Goal: Information Seeking & Learning: Understand process/instructions

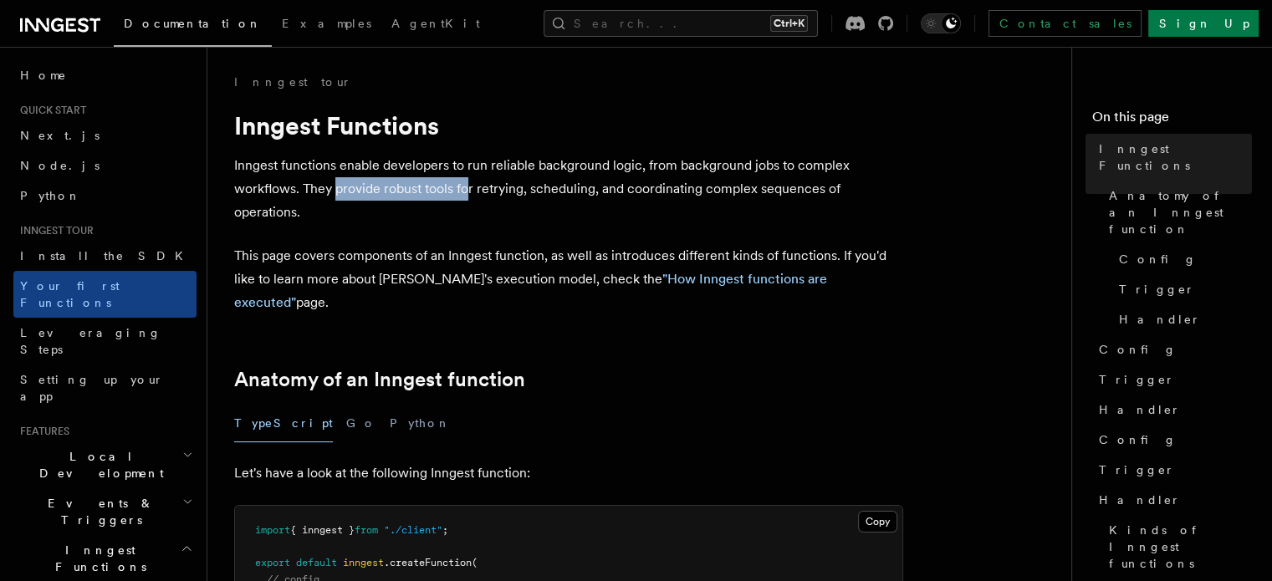
drag, startPoint x: 467, startPoint y: 189, endPoint x: 277, endPoint y: 194, distance: 189.8
click at [277, 194] on p "Inngest functions enable developers to run reliable background logic, from back…" at bounding box center [568, 189] width 669 height 70
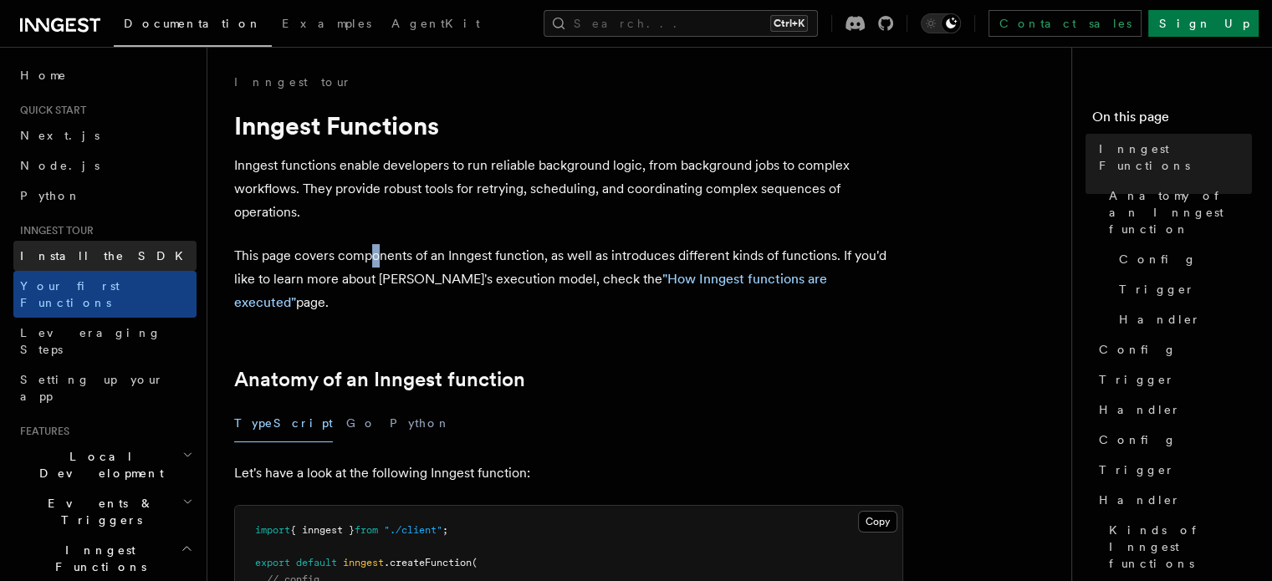
click at [88, 260] on span "Install the SDK" at bounding box center [106, 255] width 173 height 13
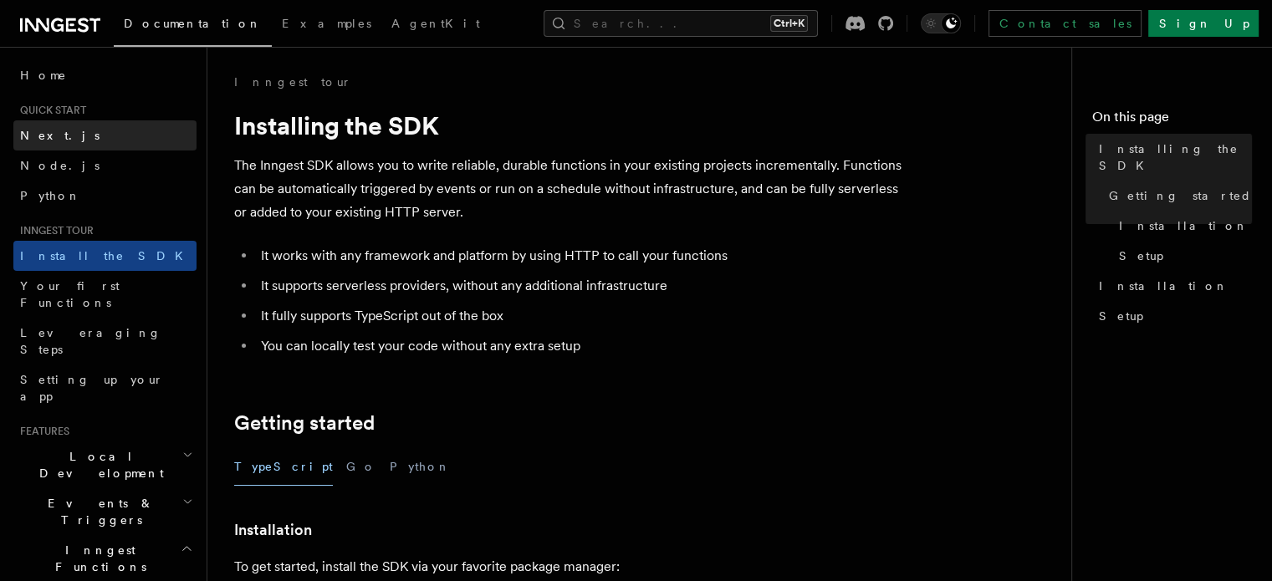
click at [67, 122] on link "Next.js" at bounding box center [104, 135] width 183 height 30
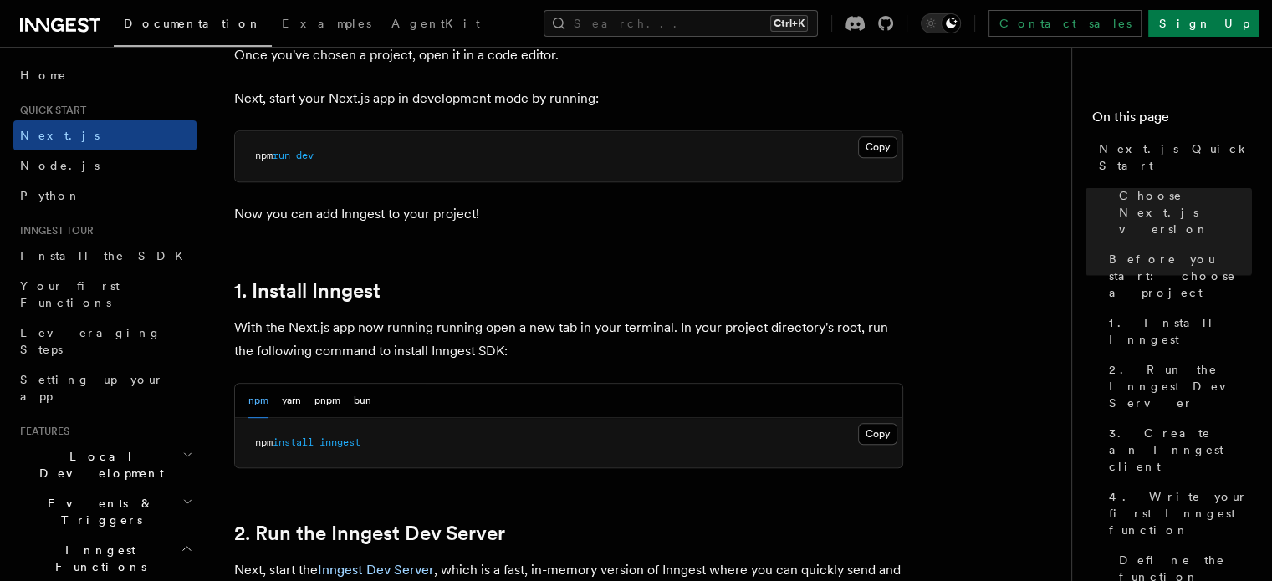
scroll to position [719, 0]
click at [885, 439] on button "Copy Copied" at bounding box center [877, 434] width 39 height 22
click at [873, 430] on button "Copy Copied" at bounding box center [877, 434] width 39 height 22
click at [708, 212] on p "Now you can add Inngest to your project!" at bounding box center [568, 213] width 669 height 23
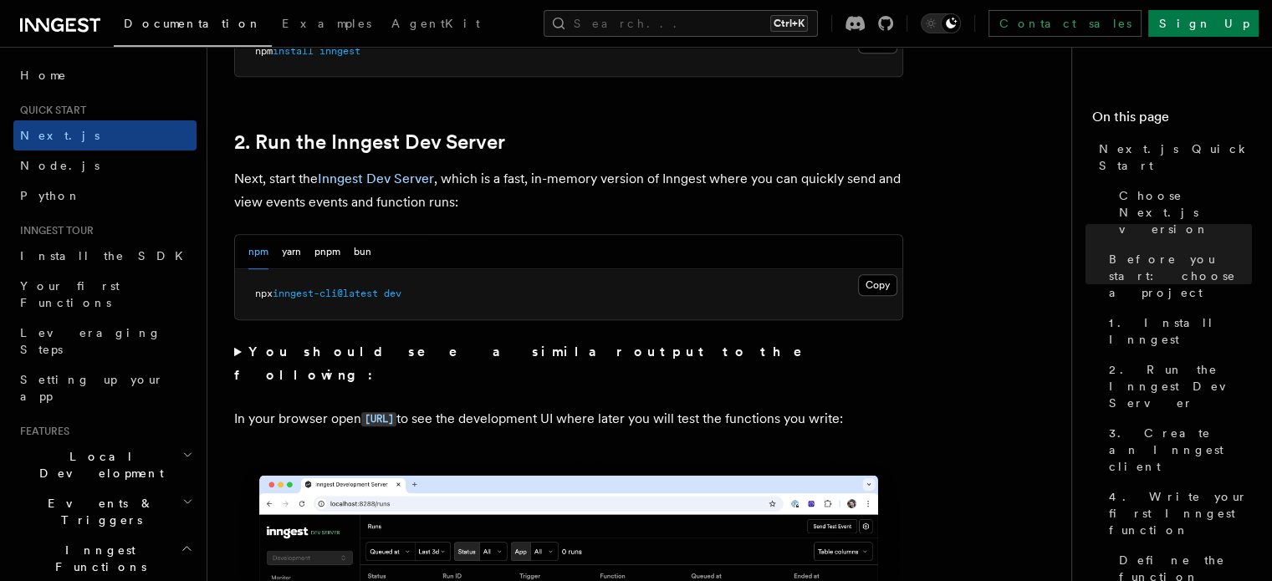
scroll to position [1077, 0]
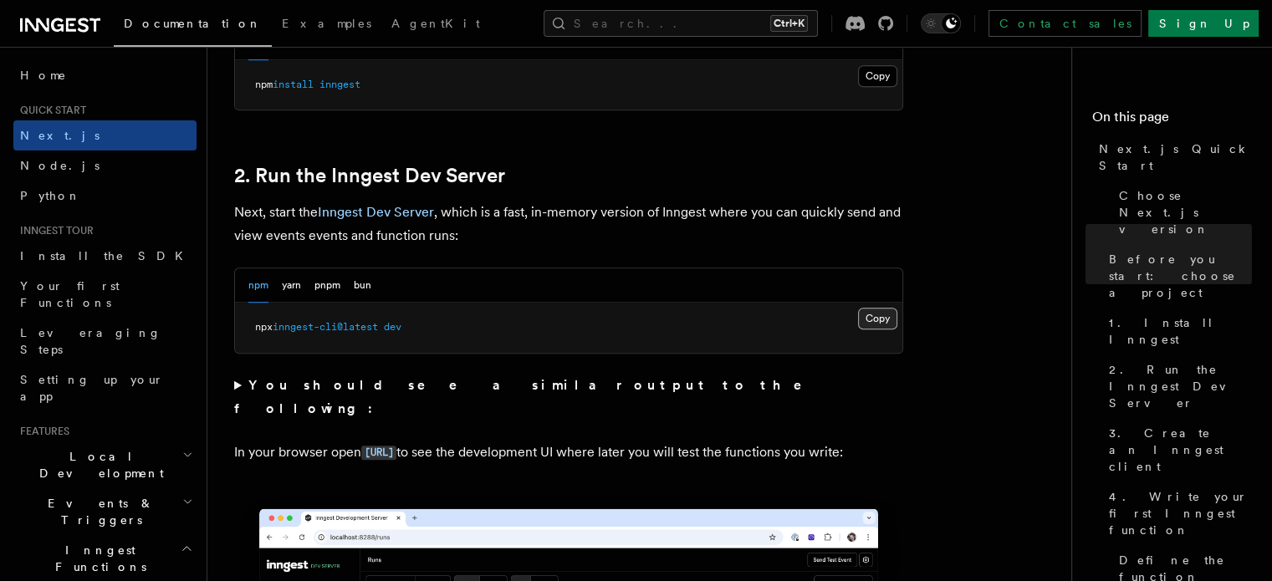
click at [871, 315] on button "Copy Copied" at bounding box center [877, 319] width 39 height 22
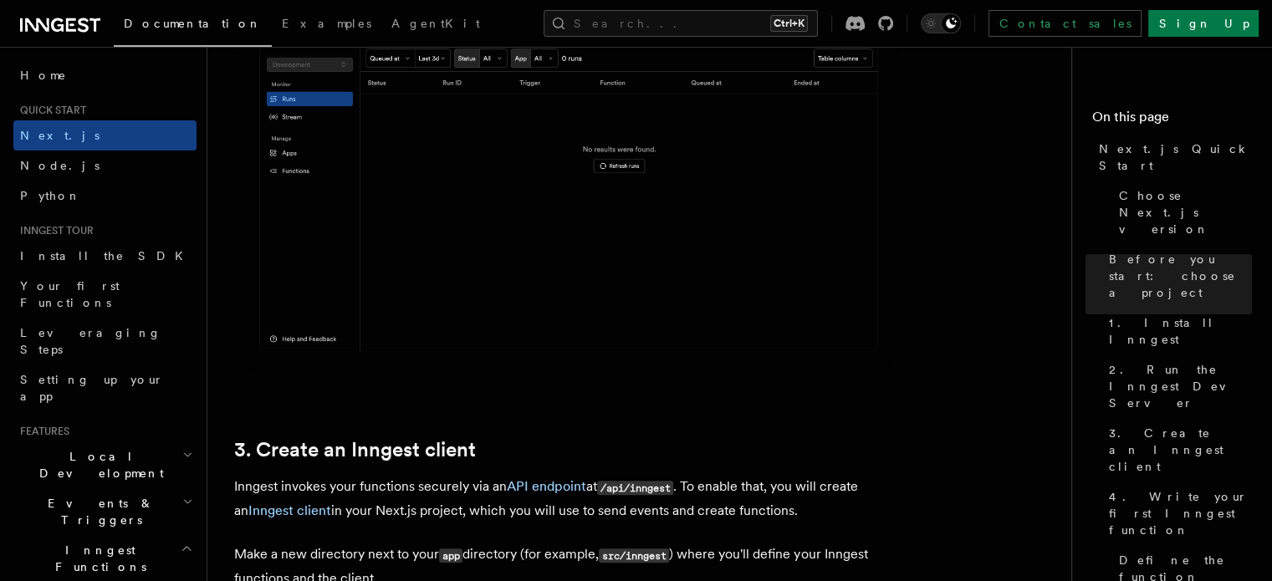
scroll to position [1595, 0]
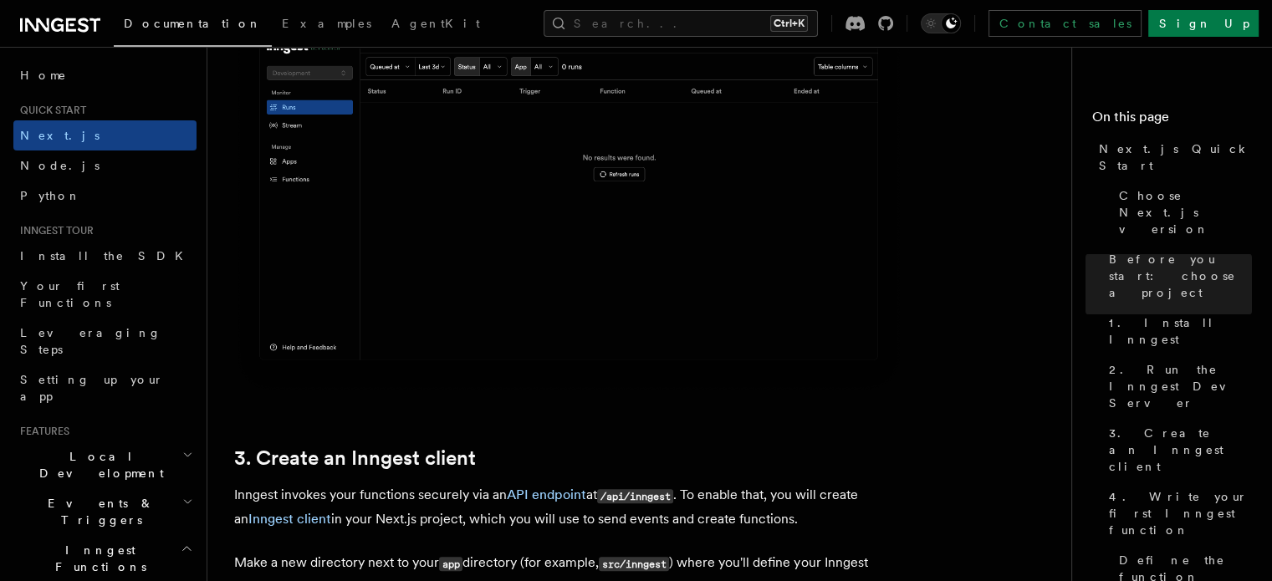
click at [743, 297] on img at bounding box center [568, 183] width 669 height 421
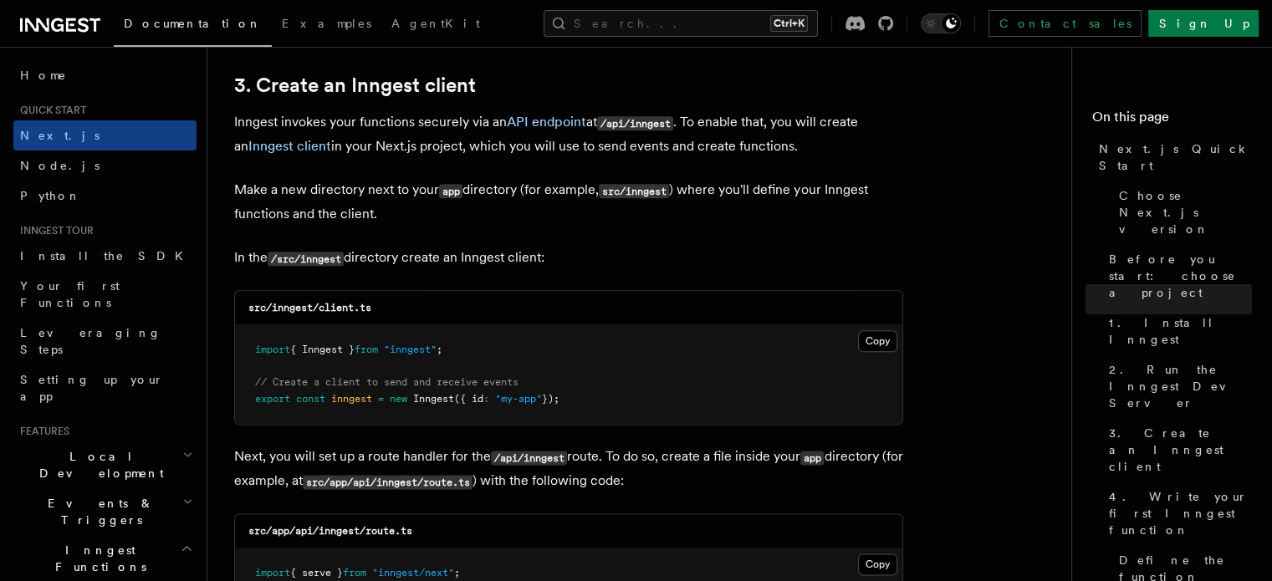
scroll to position [1966, 0]
click at [867, 341] on button "Copy Copied" at bounding box center [877, 343] width 39 height 22
click at [626, 330] on pre "import { Inngest } from "inngest" ; // Create a client to send and receive even…" at bounding box center [568, 376] width 667 height 99
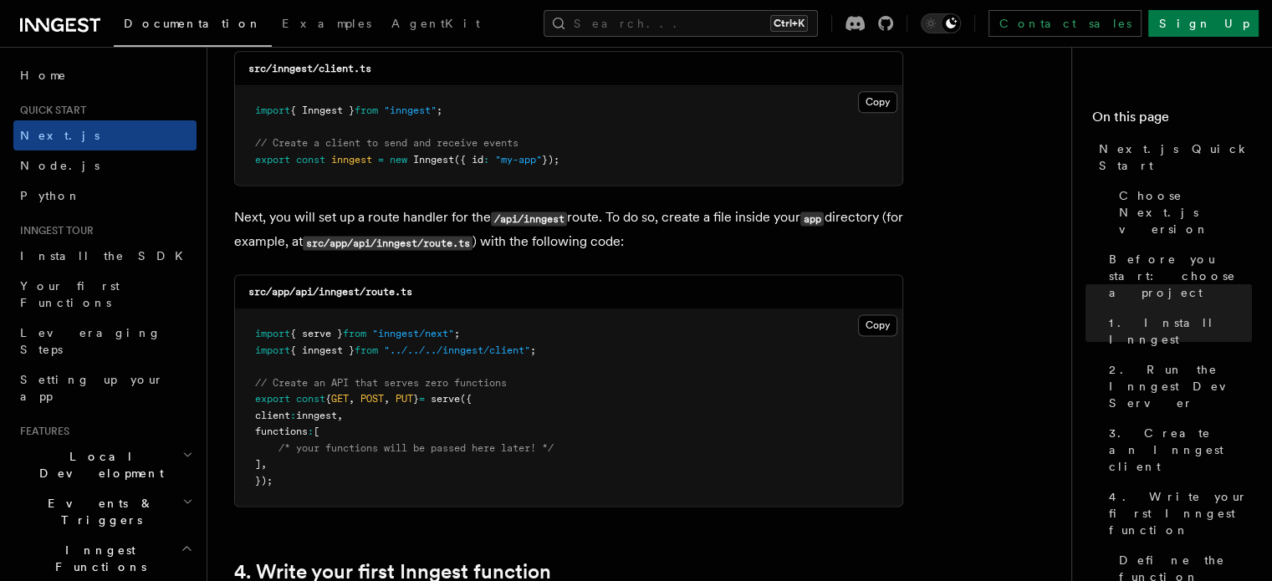
scroll to position [2213, 0]
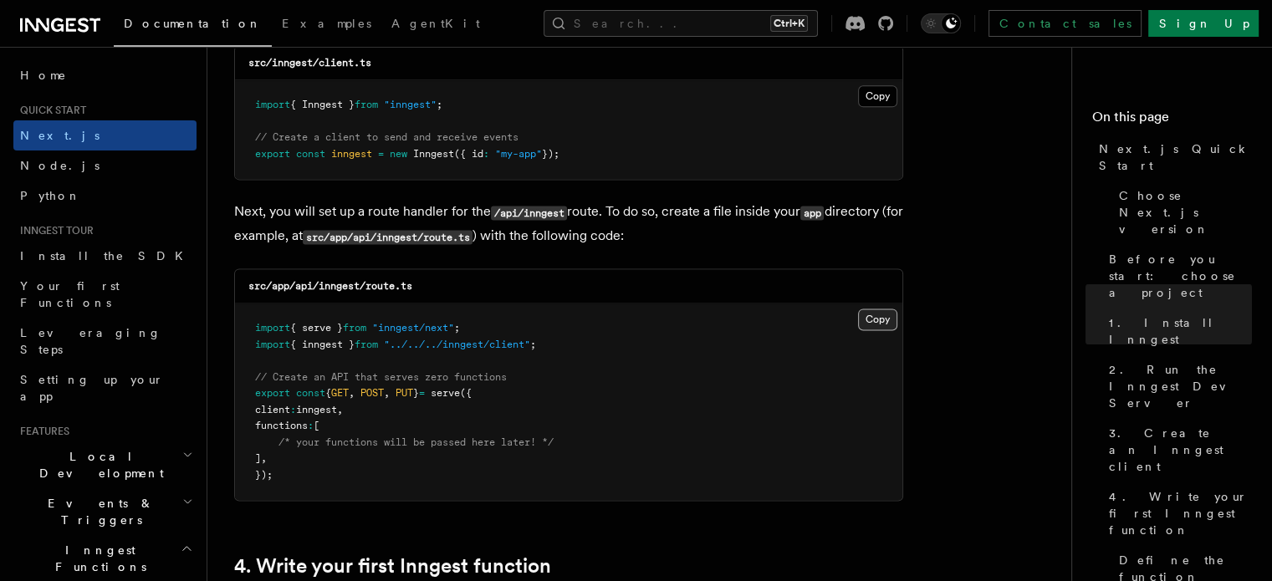
click at [868, 321] on button "Copy Copied" at bounding box center [877, 319] width 39 height 22
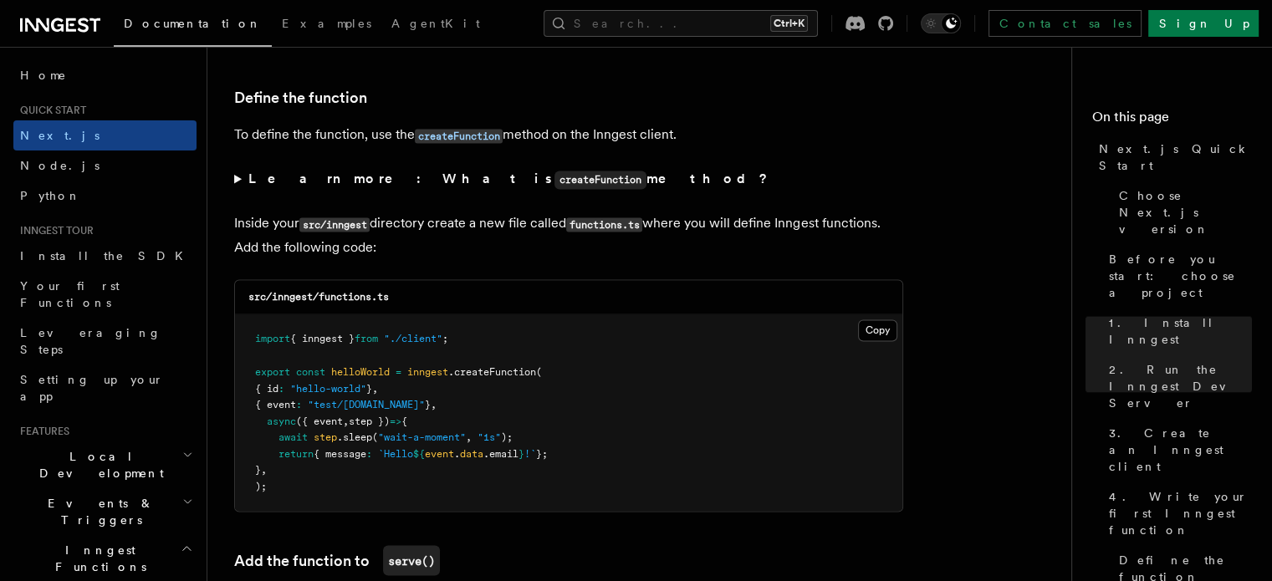
scroll to position [2834, 0]
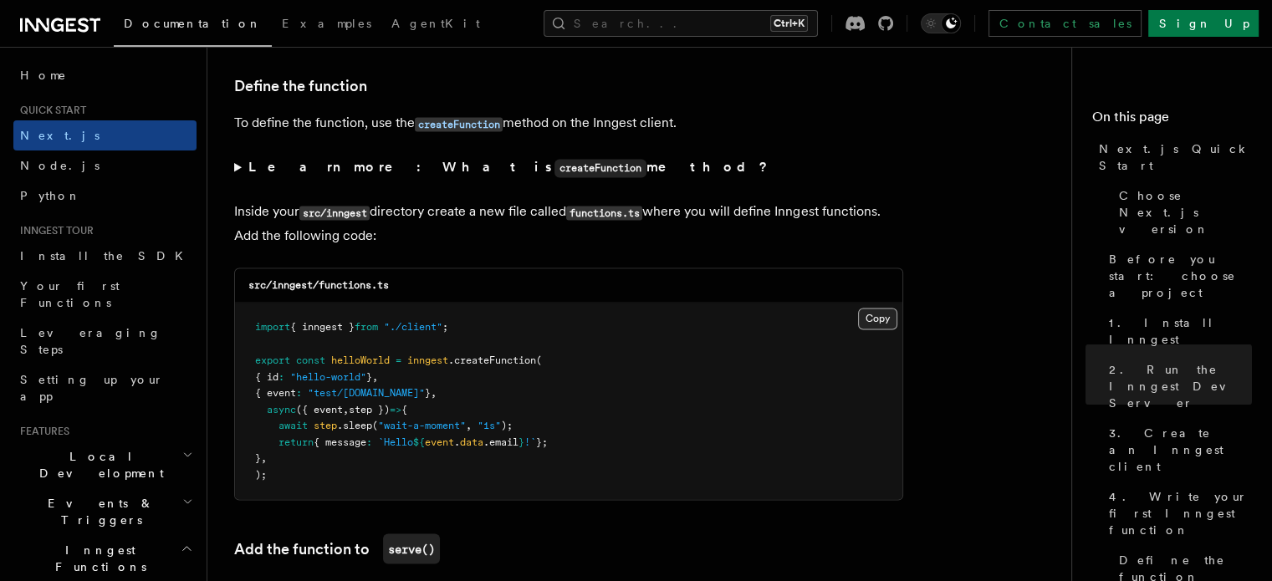
click at [877, 319] on button "Copy Copied" at bounding box center [877, 319] width 39 height 22
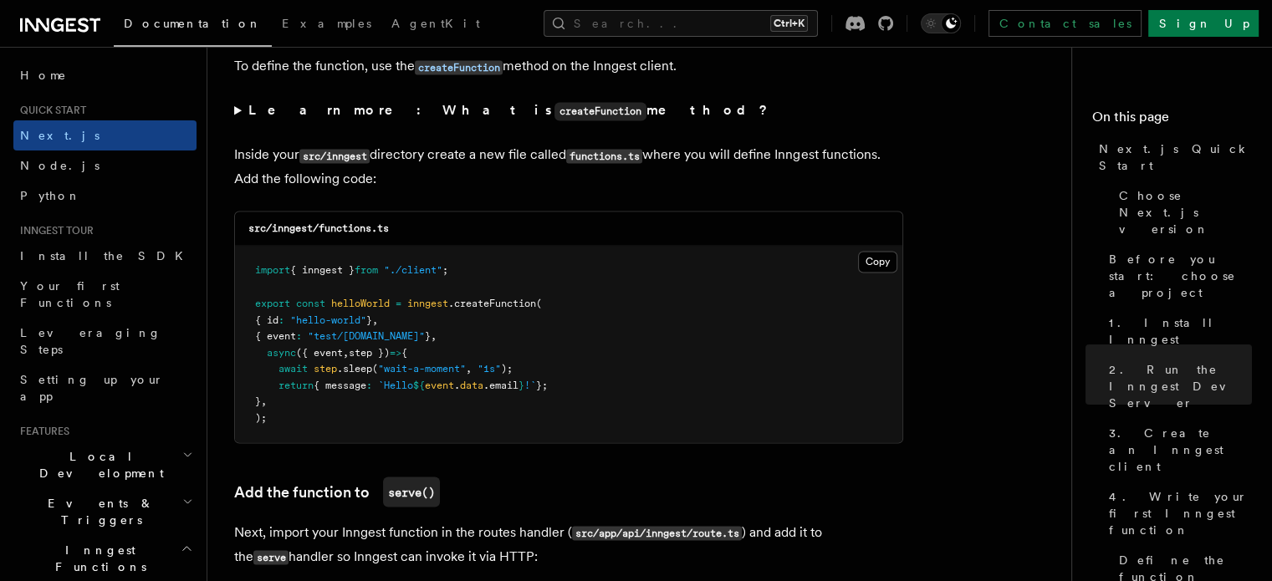
scroll to position [2894, 0]
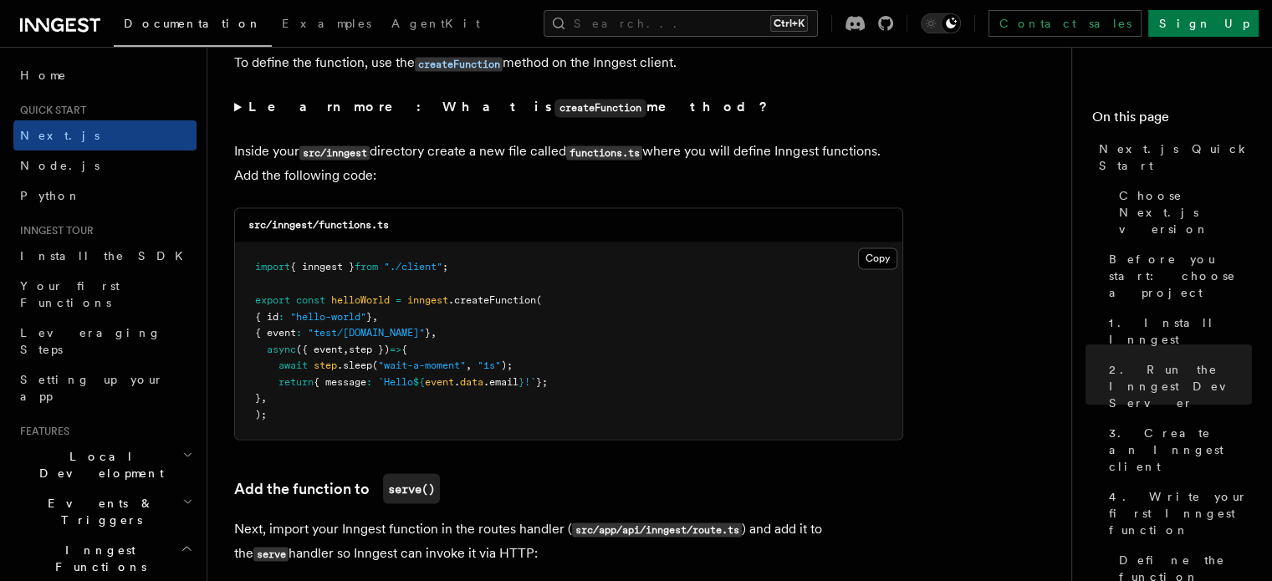
click at [728, 344] on pre "import { inngest } from "./client" ; export const helloWorld = inngest .createF…" at bounding box center [568, 340] width 667 height 196
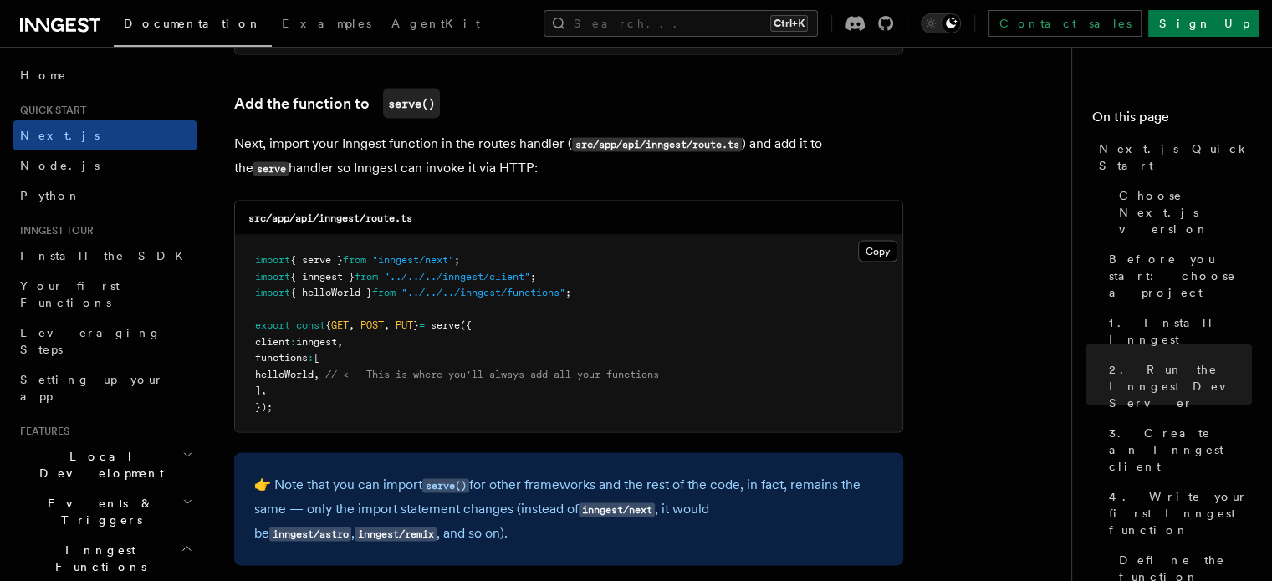
scroll to position [3282, 0]
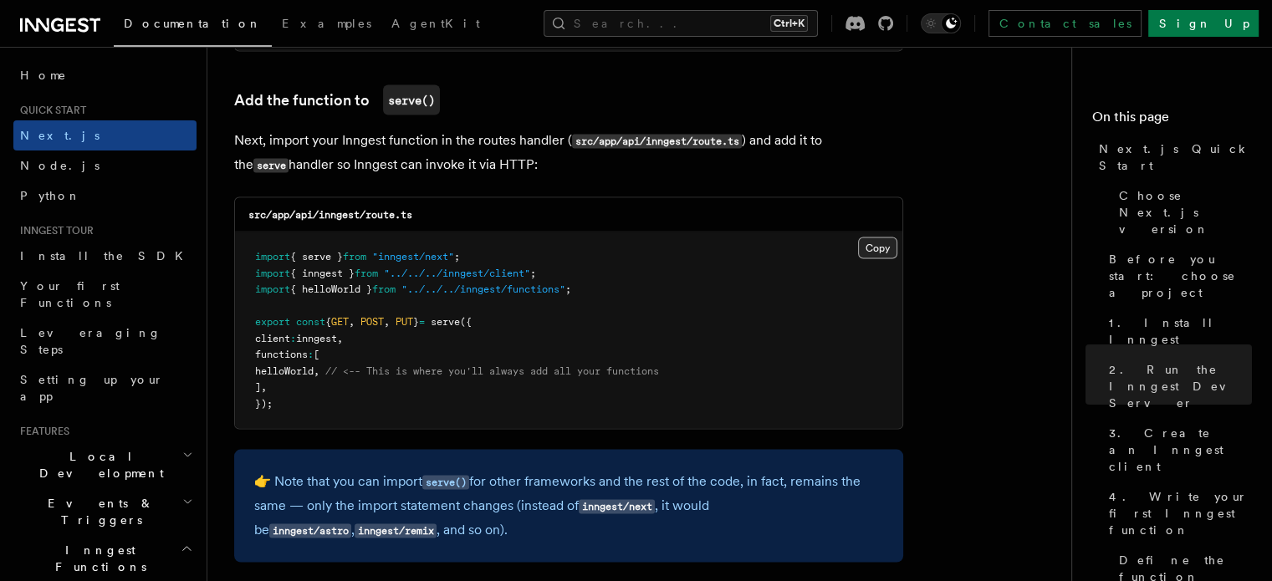
click at [877, 252] on button "Copy Copied" at bounding box center [877, 248] width 39 height 22
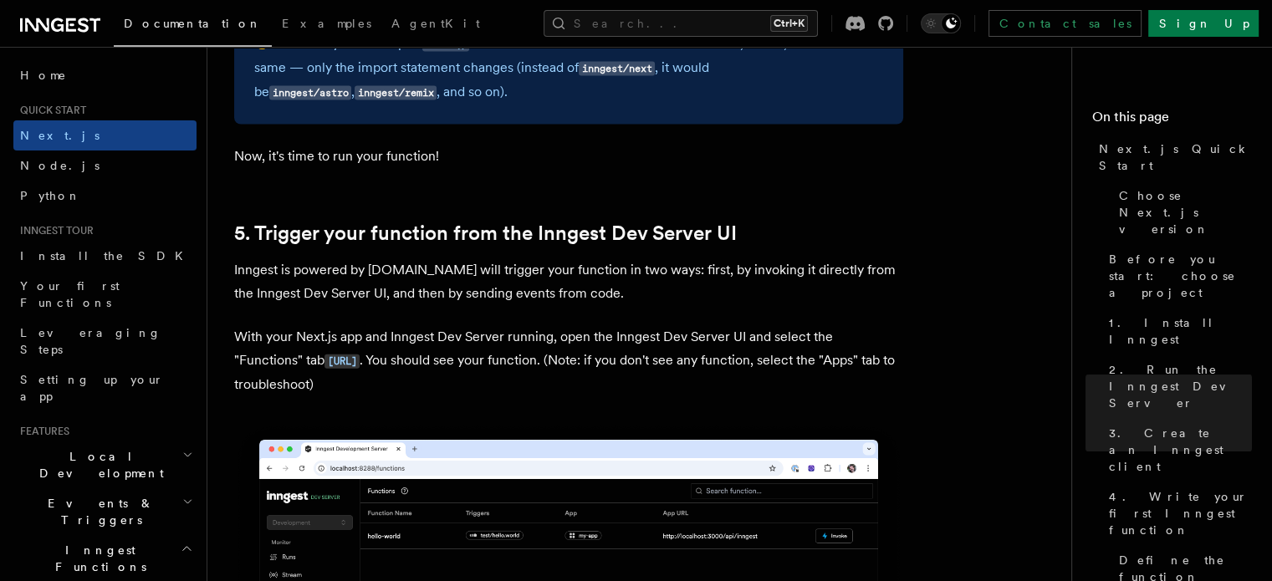
scroll to position [3719, 0]
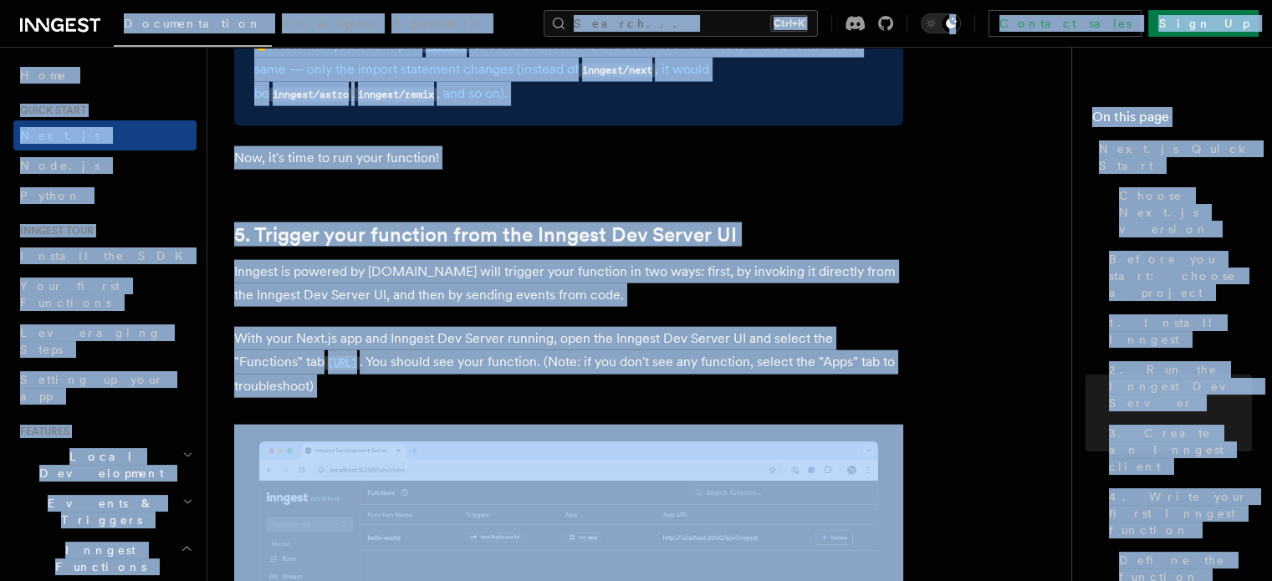
copy body "Loremipsumdol Sitametc AdipiSci Elitse... Doei+T Incidid utlab Etdo Ma Aliqua..…"
